Goal: Information Seeking & Learning: Learn about a topic

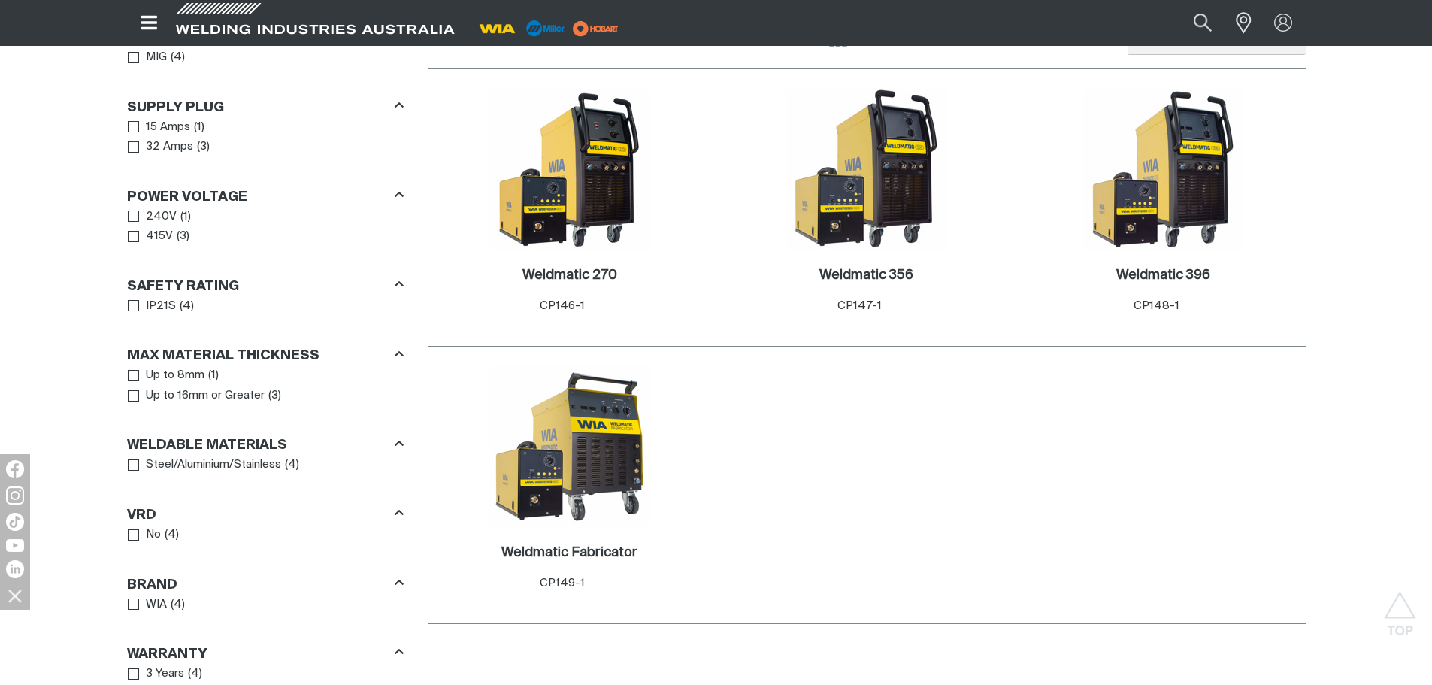
scroll to position [827, 0]
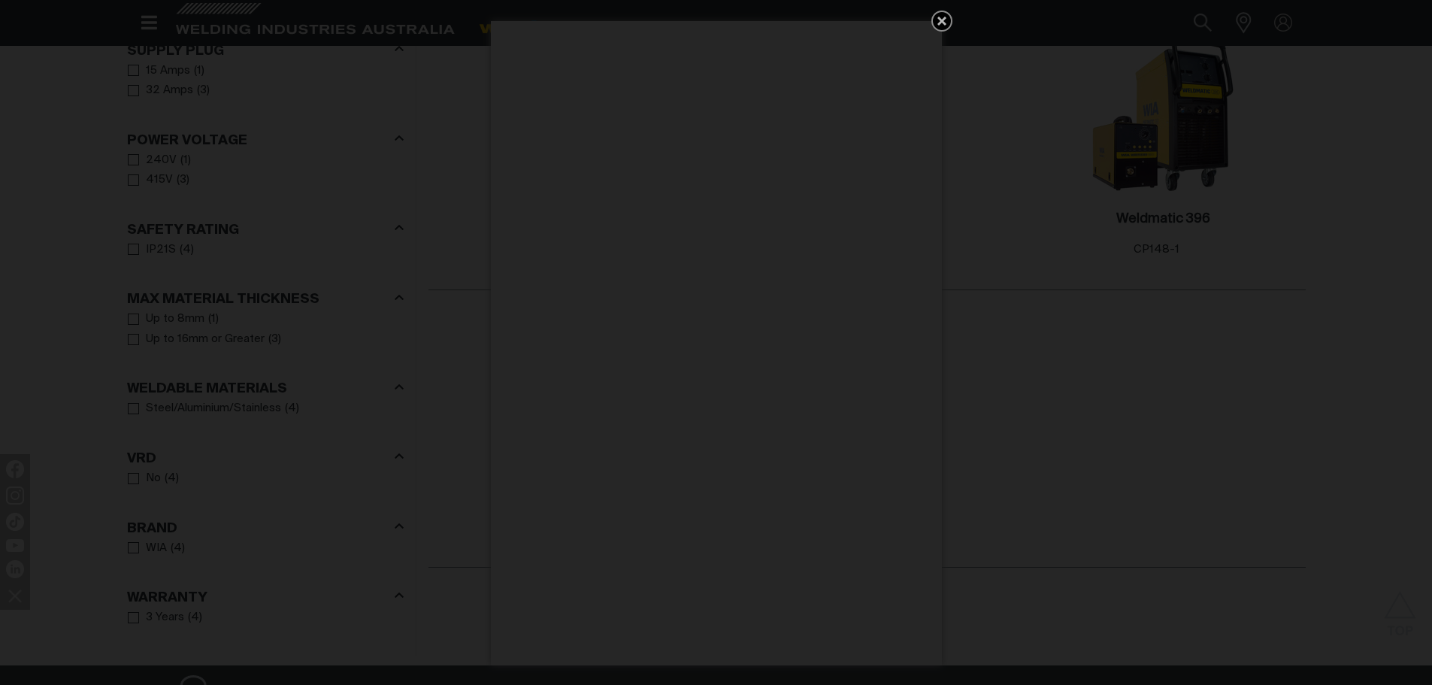
click at [945, 17] on icon "Get 5 WIA Welding Guides Free!" at bounding box center [942, 21] width 18 height 18
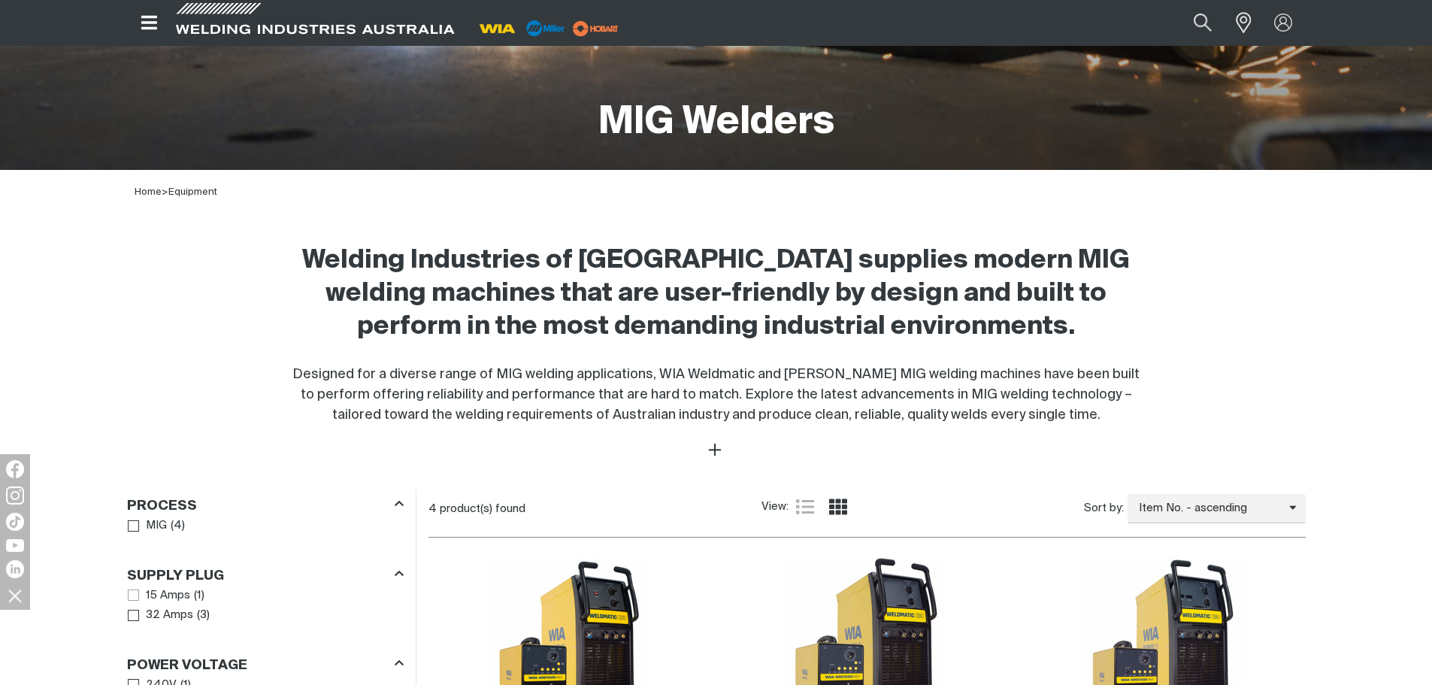
scroll to position [301, 0]
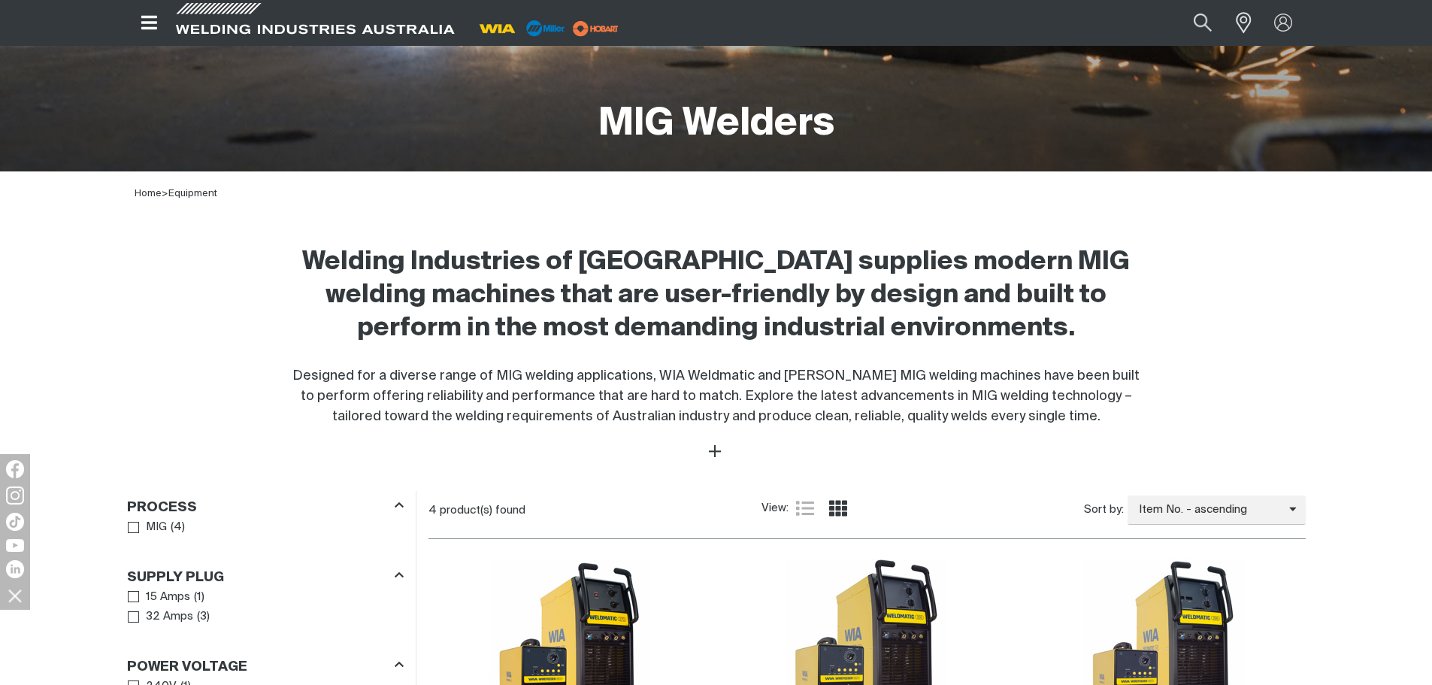
click at [145, 23] on icon "Open top menu" at bounding box center [149, 23] width 16 height 14
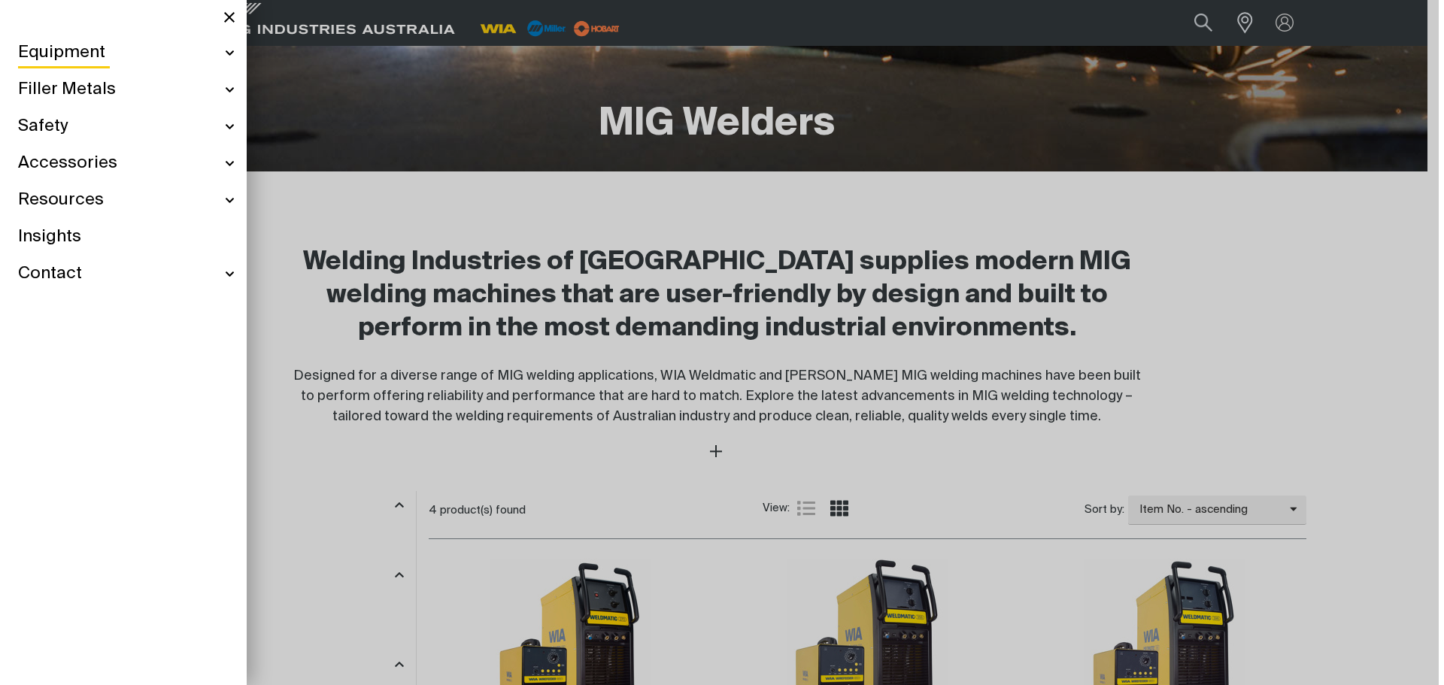
scroll to position [295, 0]
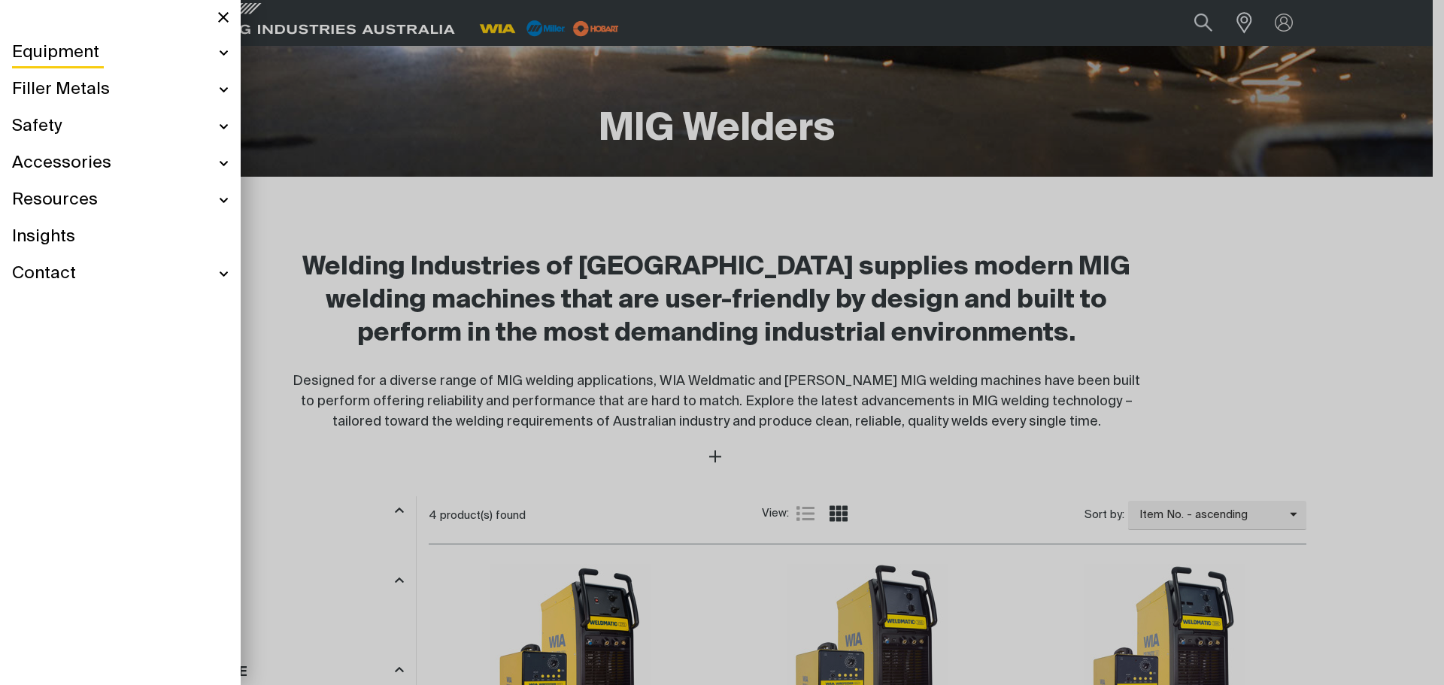
click at [226, 54] on div "Equipment" at bounding box center [120, 53] width 217 height 37
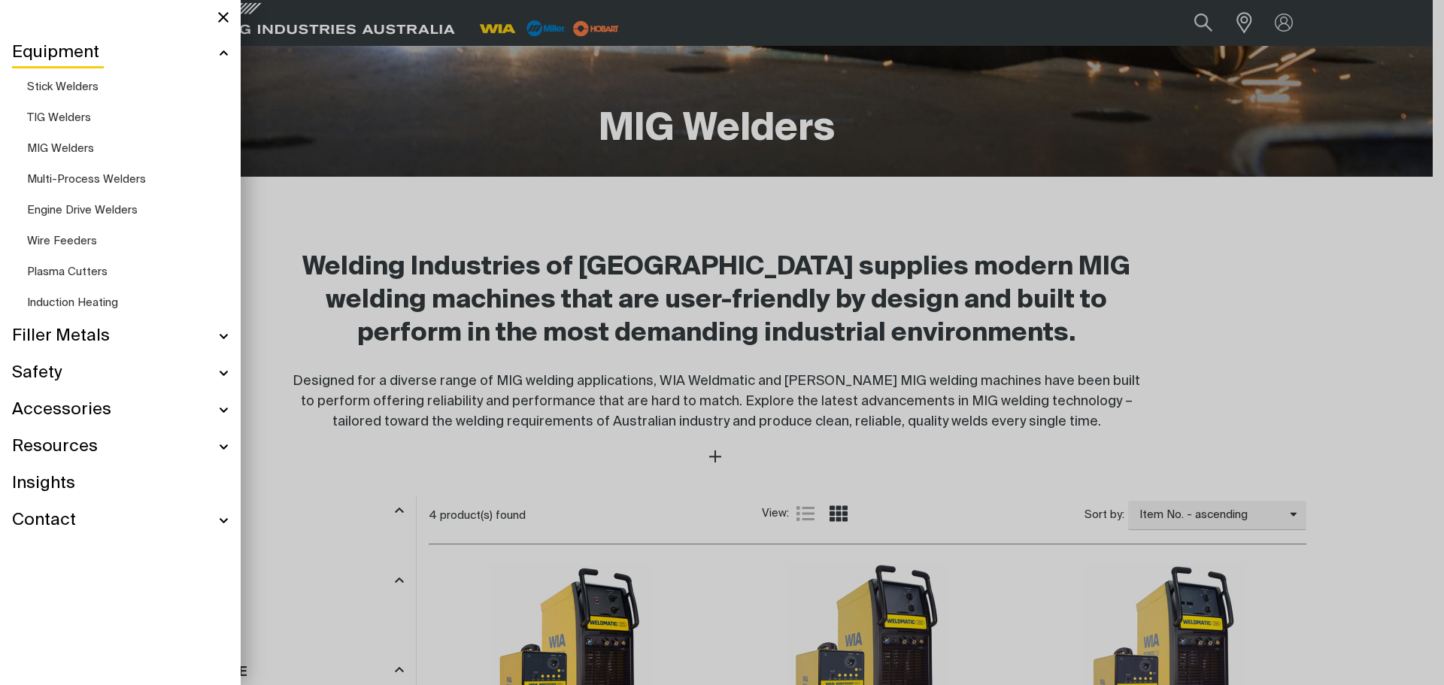
scroll to position [241, 0]
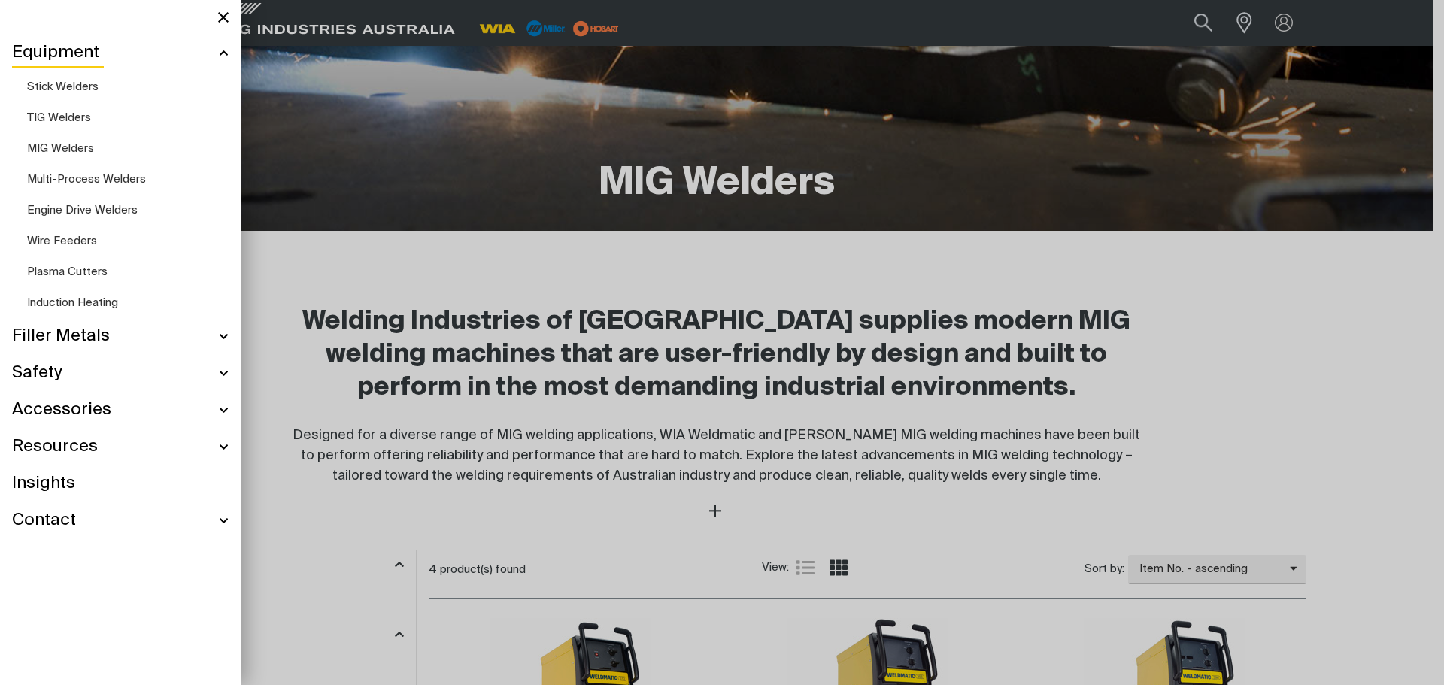
click at [62, 146] on span "MIG Welders" at bounding box center [60, 148] width 67 height 11
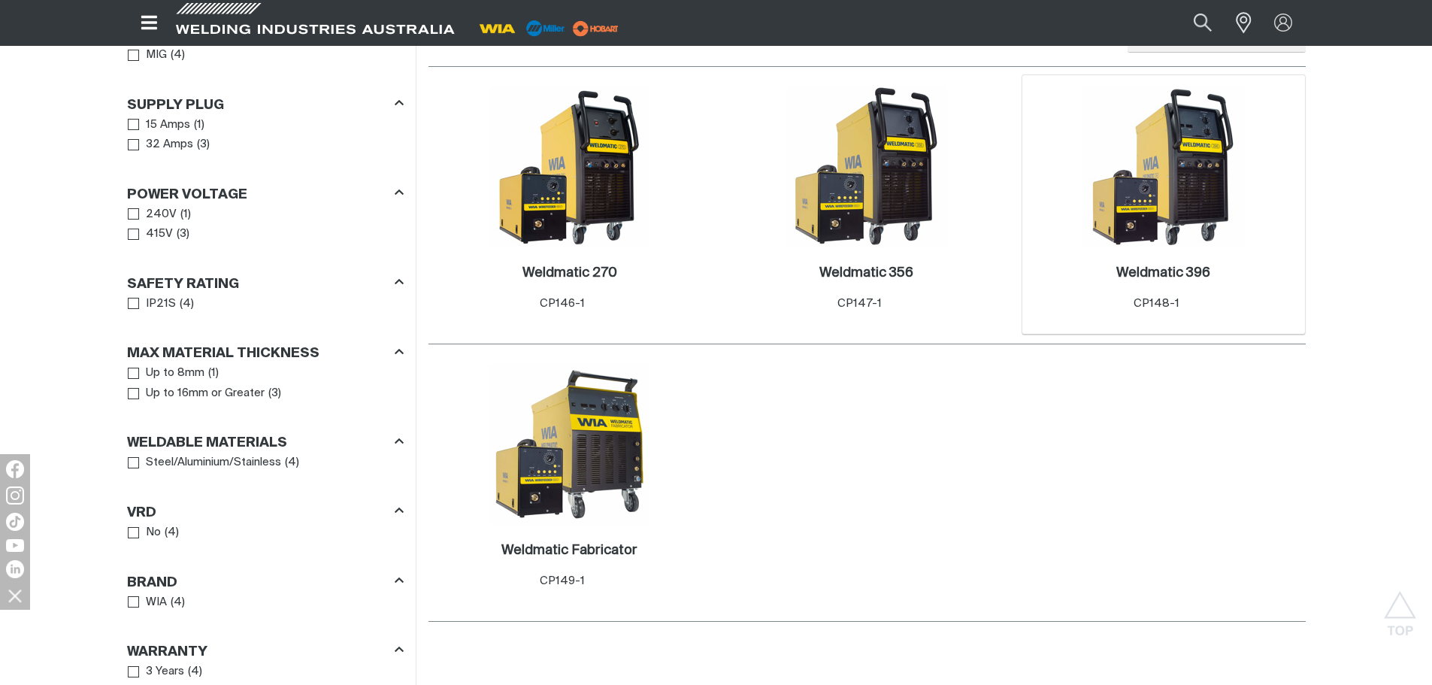
scroll to position [747, 0]
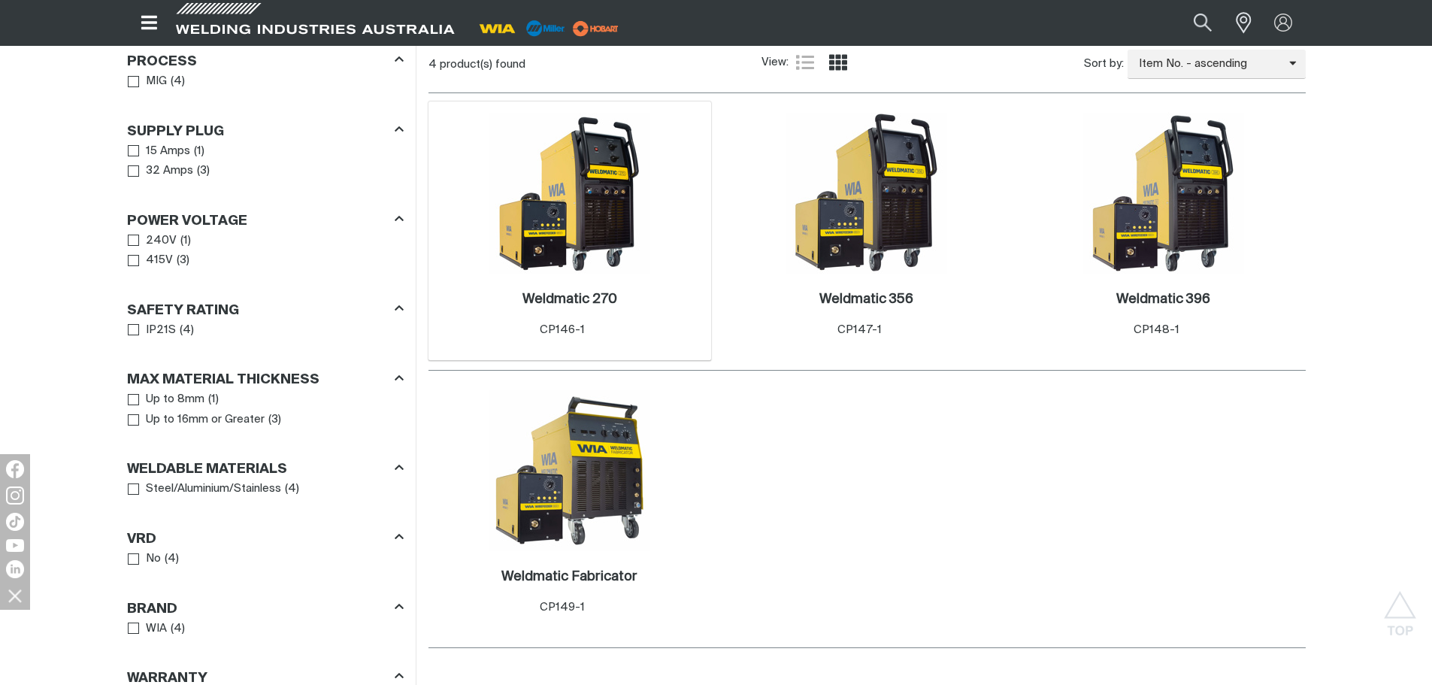
click at [535, 245] on img at bounding box center [569, 193] width 161 height 161
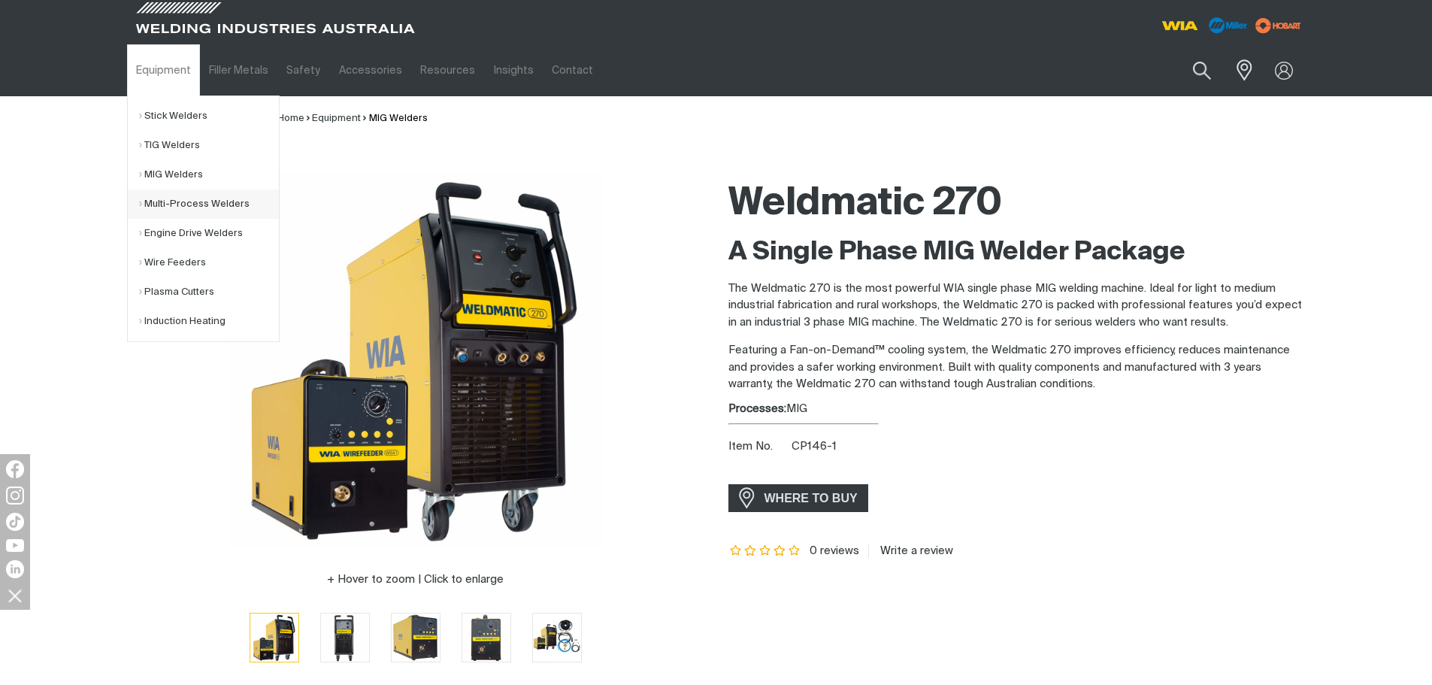
click at [158, 201] on link "Multi-Process Welders" at bounding box center [209, 203] width 140 height 29
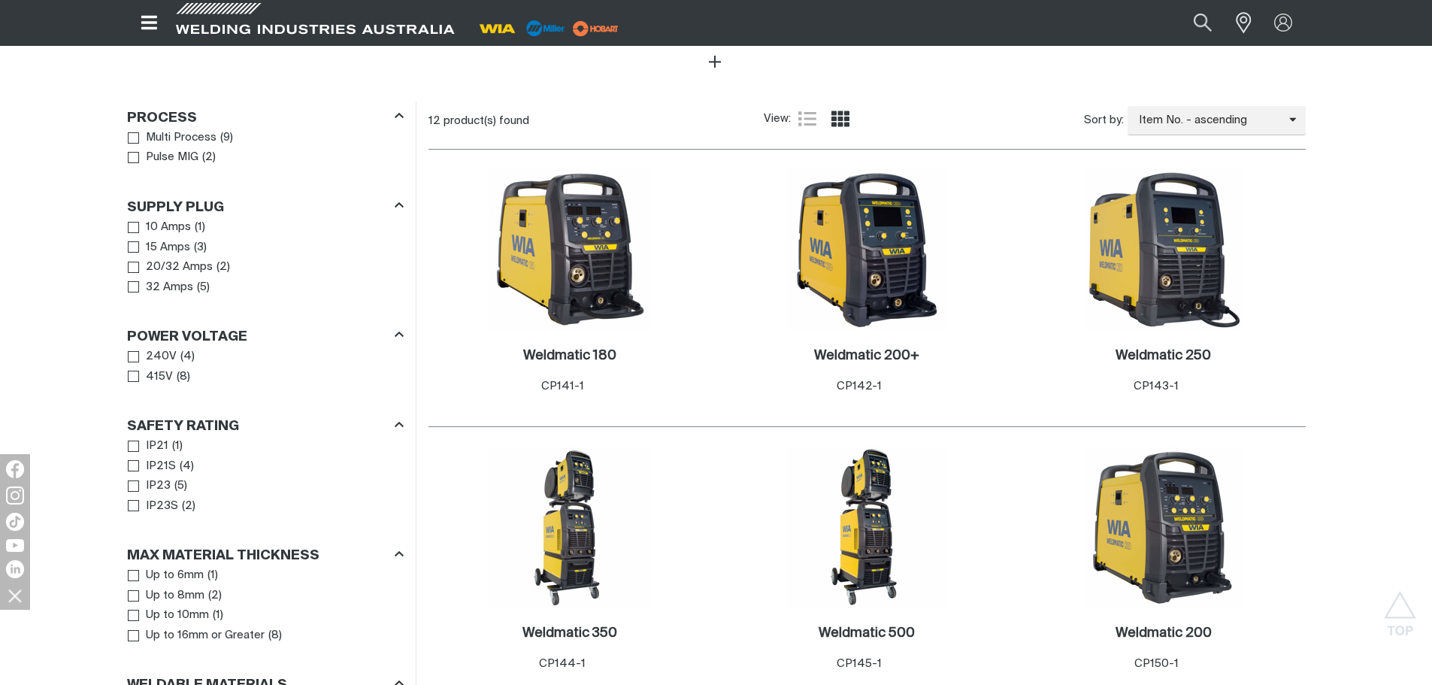
scroll to position [677, 0]
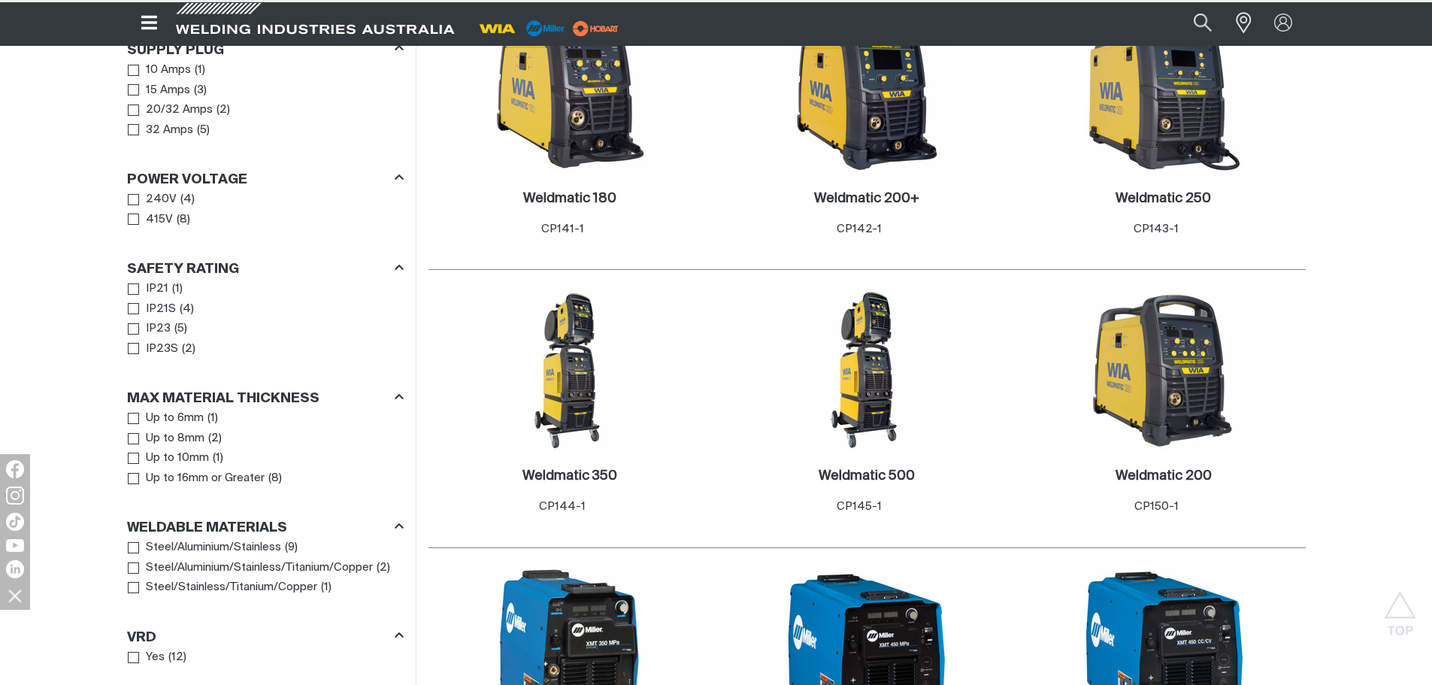
scroll to position [752, 0]
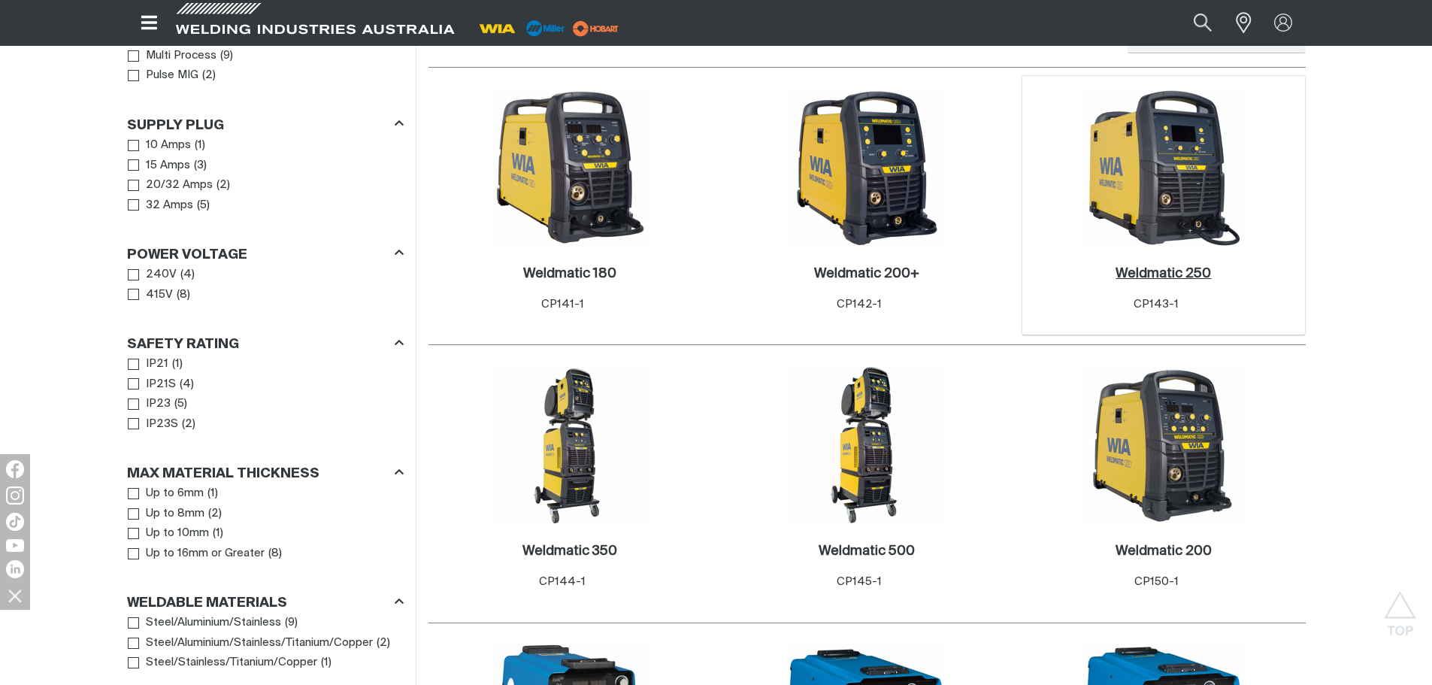
click at [1164, 267] on h2 "Weldmatic 250 ." at bounding box center [1163, 274] width 95 height 14
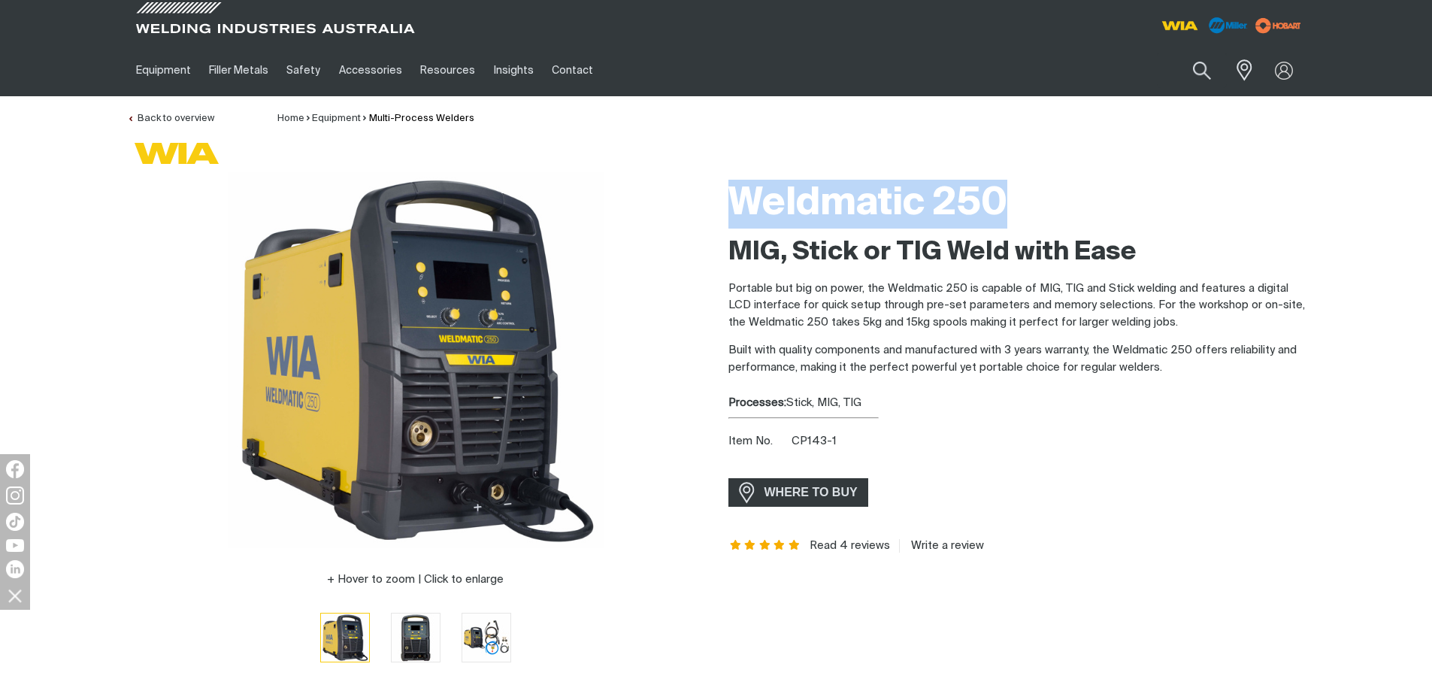
drag, startPoint x: 732, startPoint y: 197, endPoint x: 1011, endPoint y: 192, distance: 279.0
click at [1011, 192] on h1 "Weldmatic 250" at bounding box center [1017, 204] width 577 height 49
copy h1 "Weldmatic 250"
